Goal: Navigation & Orientation: Find specific page/section

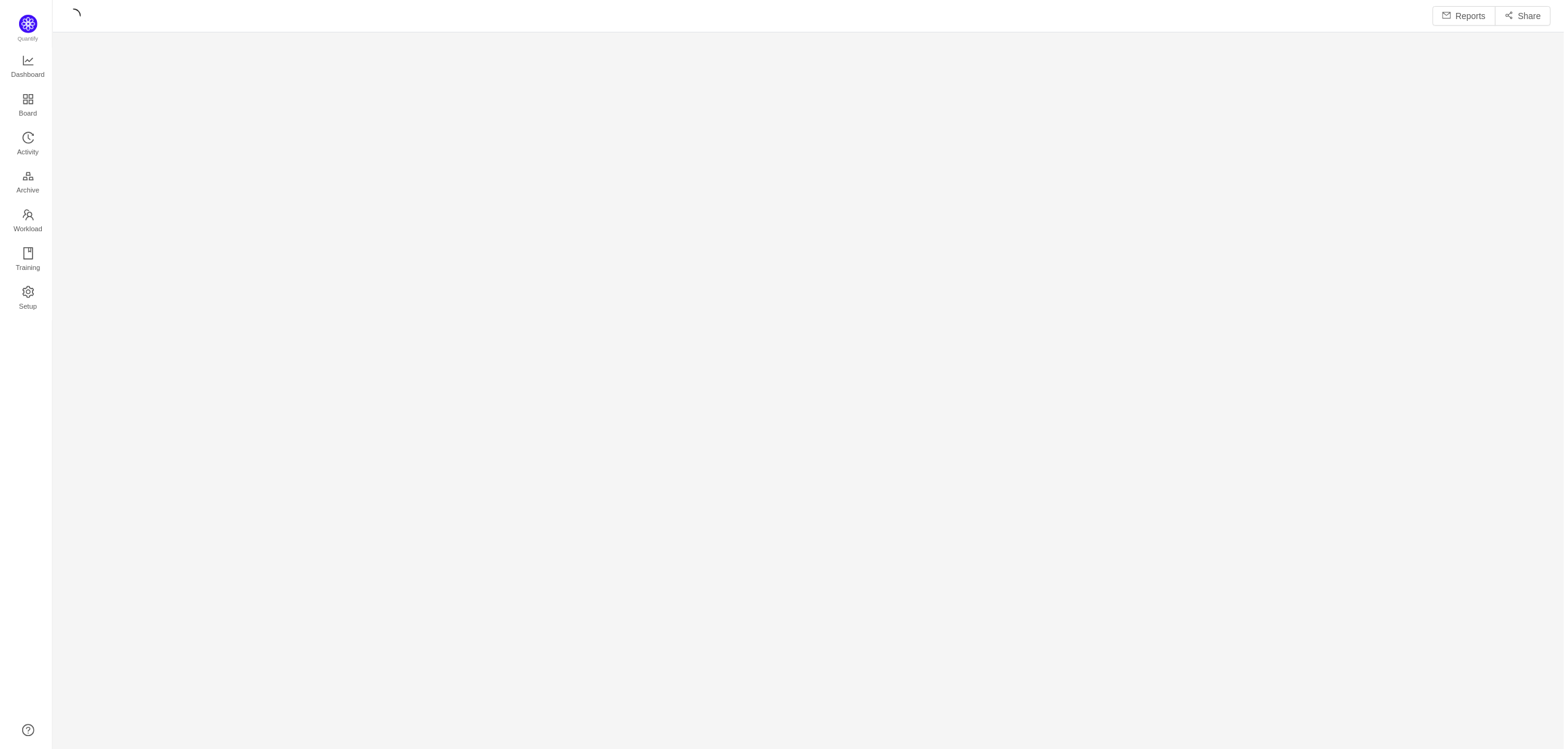
scroll to position [728, 1482]
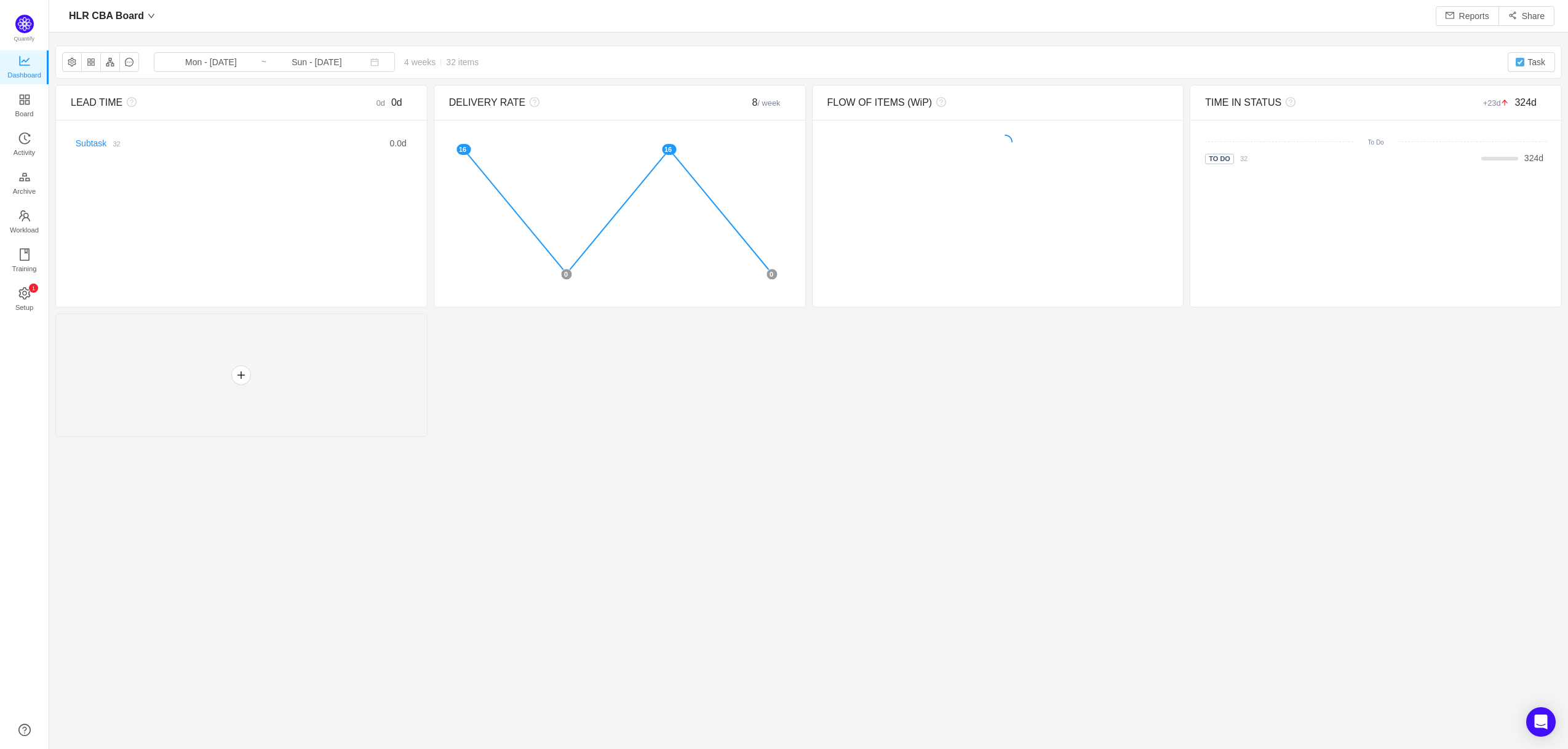
scroll to position [724, 1482]
click at [136, 15] on span "HLR CBA Board" at bounding box center [106, 16] width 75 height 20
click at [26, 104] on span "Board" at bounding box center [24, 113] width 18 height 25
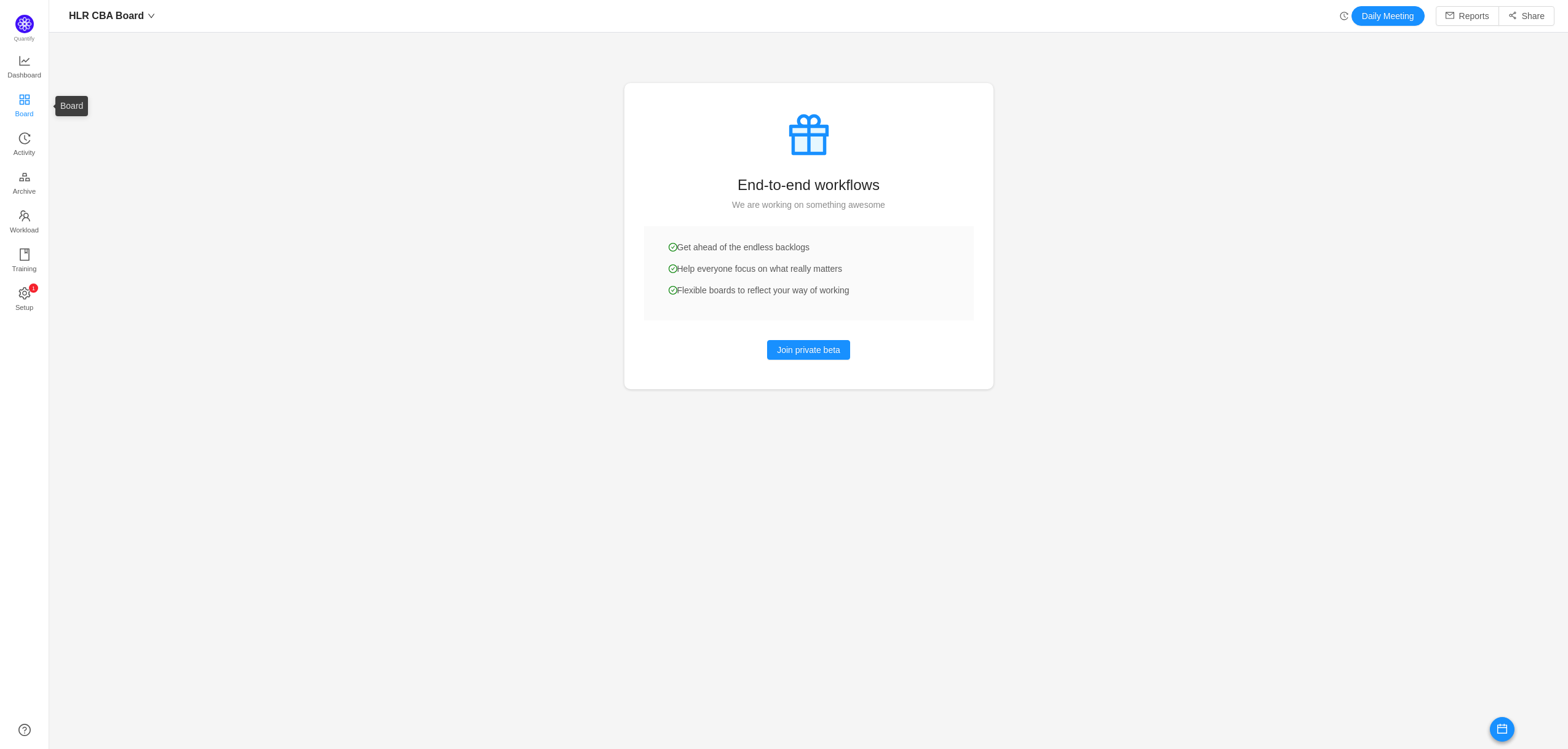
click at [23, 100] on icon "icon: appstore" at bounding box center [23, 98] width 10 height 10
click at [25, 64] on span "Dashboard" at bounding box center [24, 75] width 34 height 25
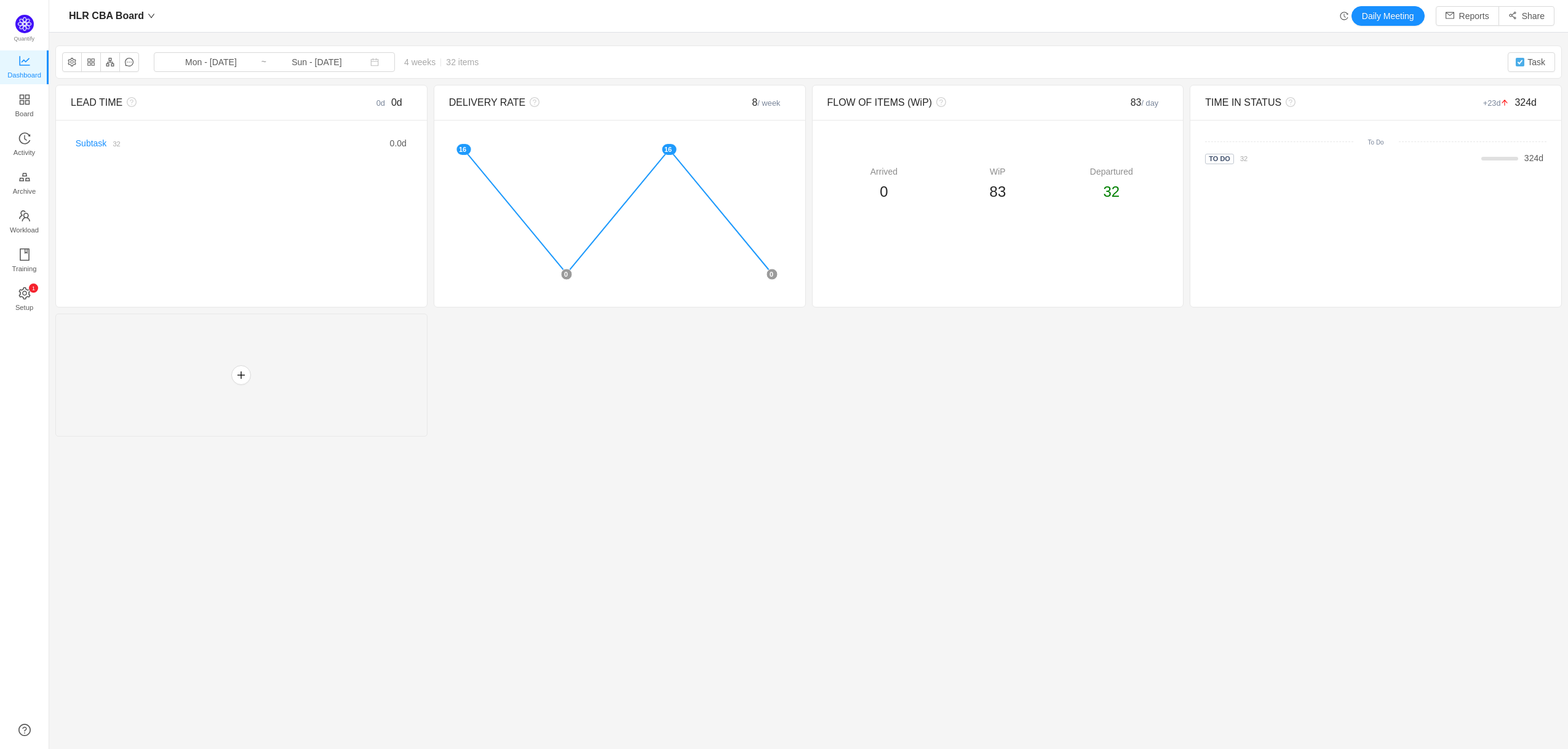
click at [443, 67] on div "Mon - [DATE] ~ Sun - [DATE] 4 weeks 32 items" at bounding box center [320, 62] width 334 height 20
click at [1459, 11] on button "Reports" at bounding box center [1467, 16] width 64 height 20
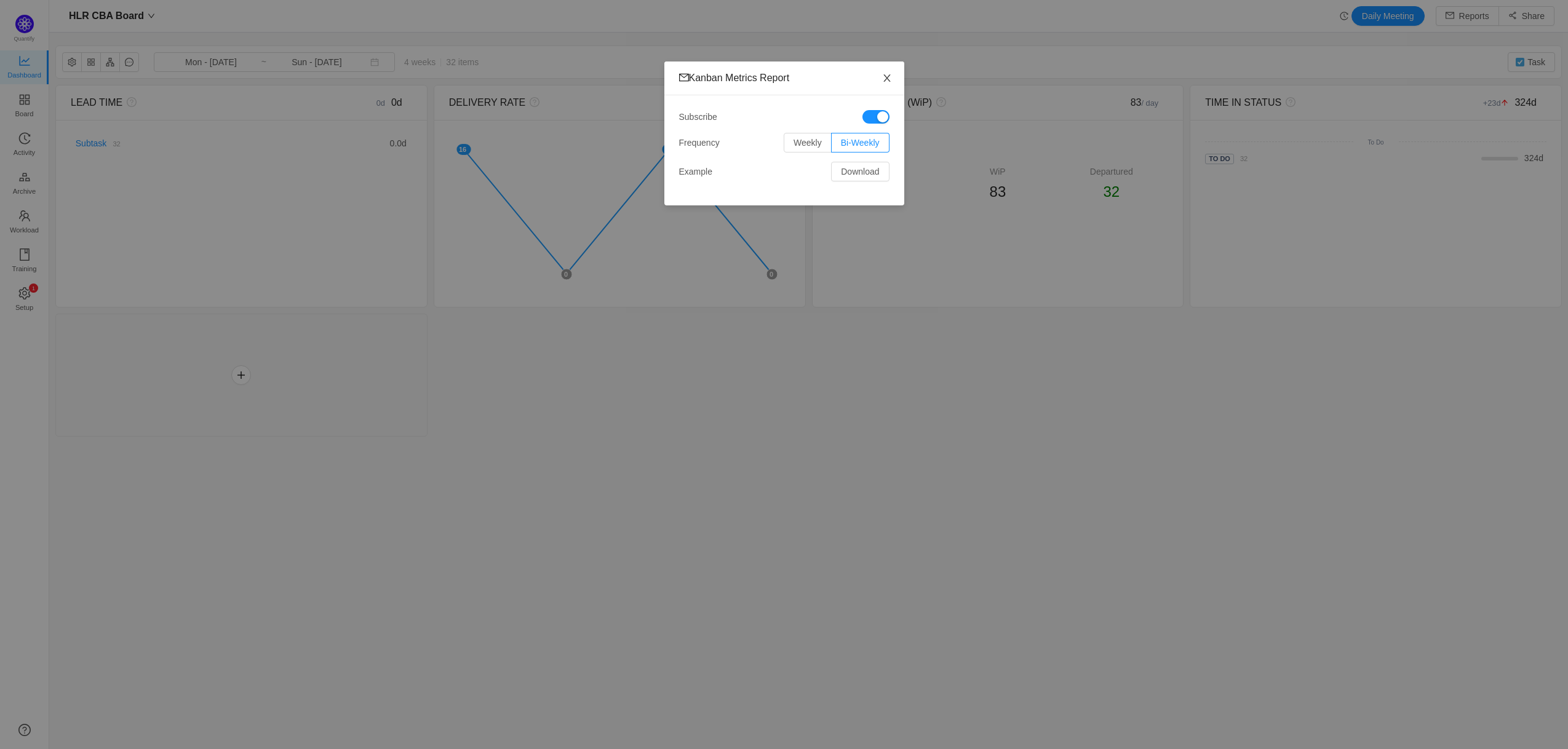
click at [882, 76] on icon "icon: close" at bounding box center [887, 78] width 10 height 10
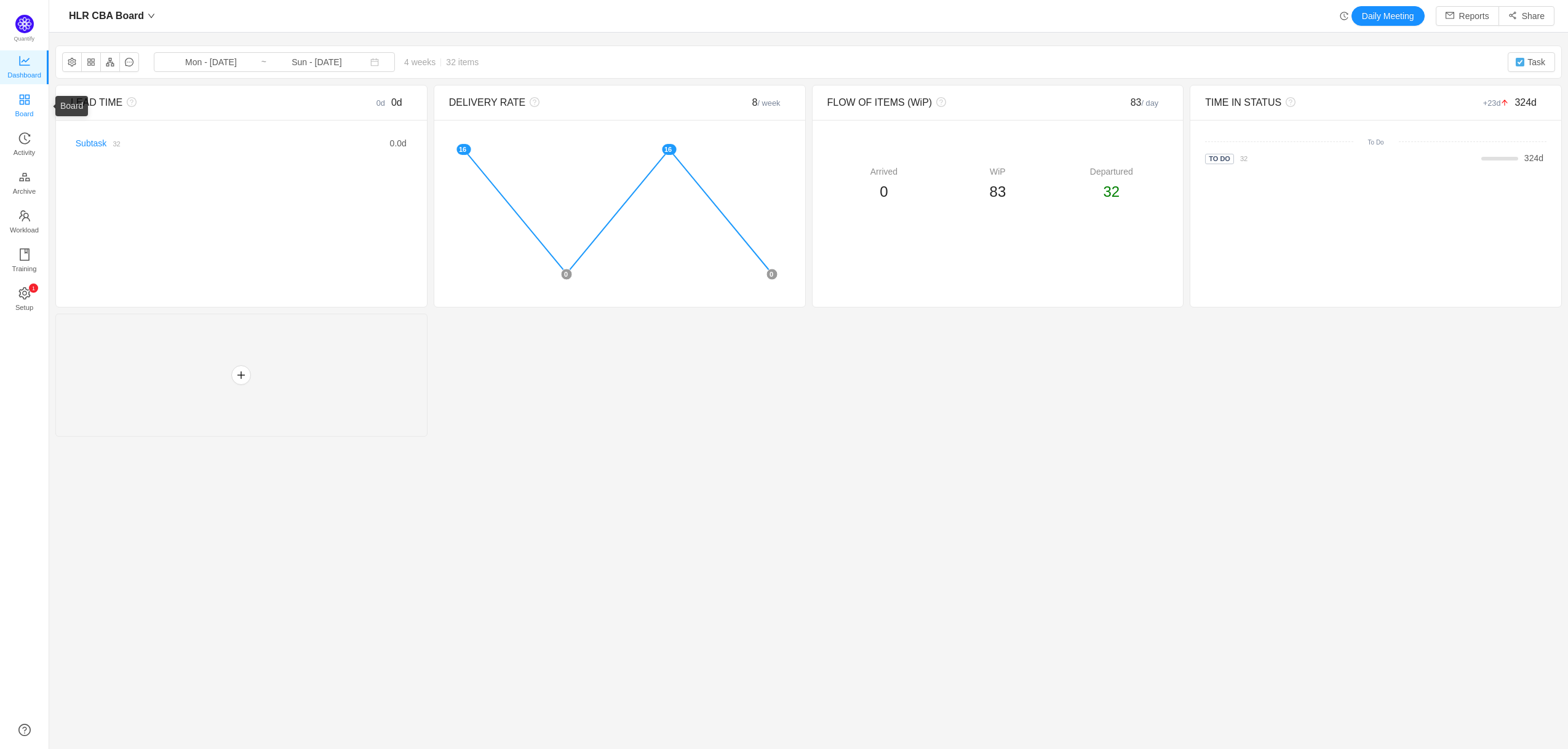
click at [22, 107] on span "Board" at bounding box center [24, 113] width 18 height 25
